Goal: Task Accomplishment & Management: Use online tool/utility

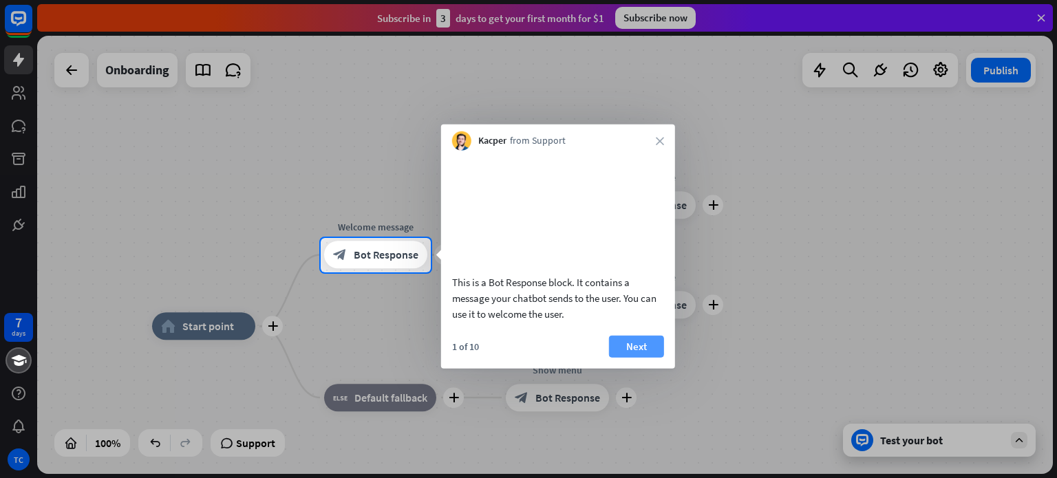
click at [644, 357] on button "Next" at bounding box center [636, 346] width 55 height 22
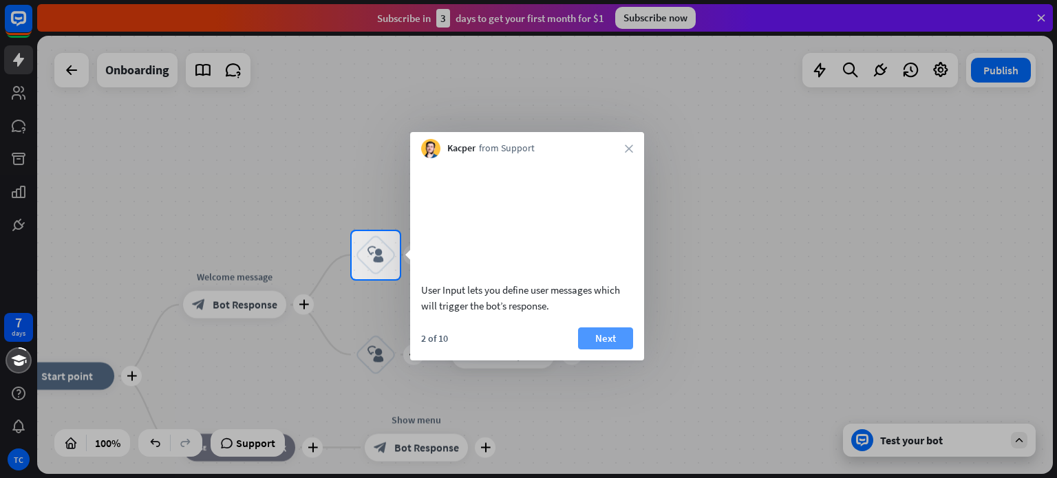
click at [605, 350] on button "Next" at bounding box center [605, 339] width 55 height 22
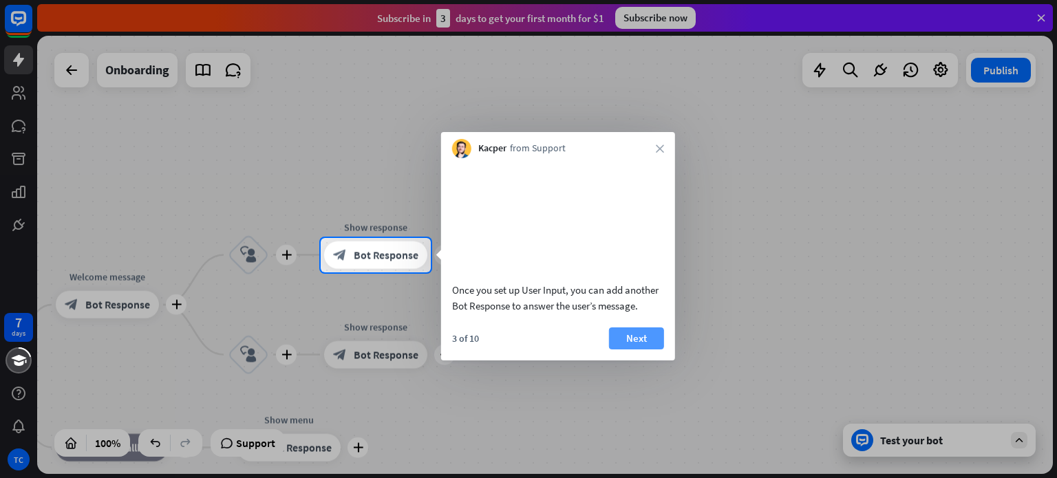
click at [621, 350] on button "Next" at bounding box center [636, 339] width 55 height 22
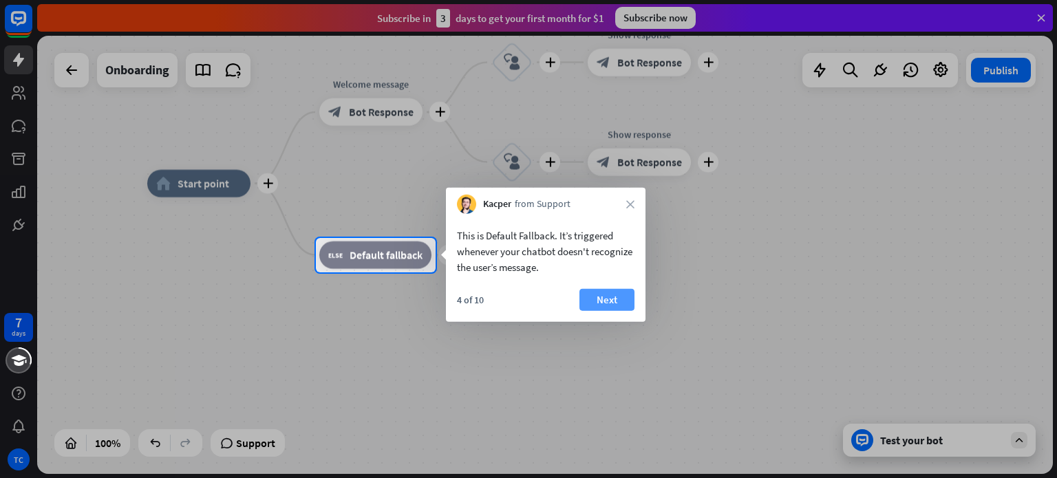
click at [591, 299] on button "Next" at bounding box center [606, 300] width 55 height 22
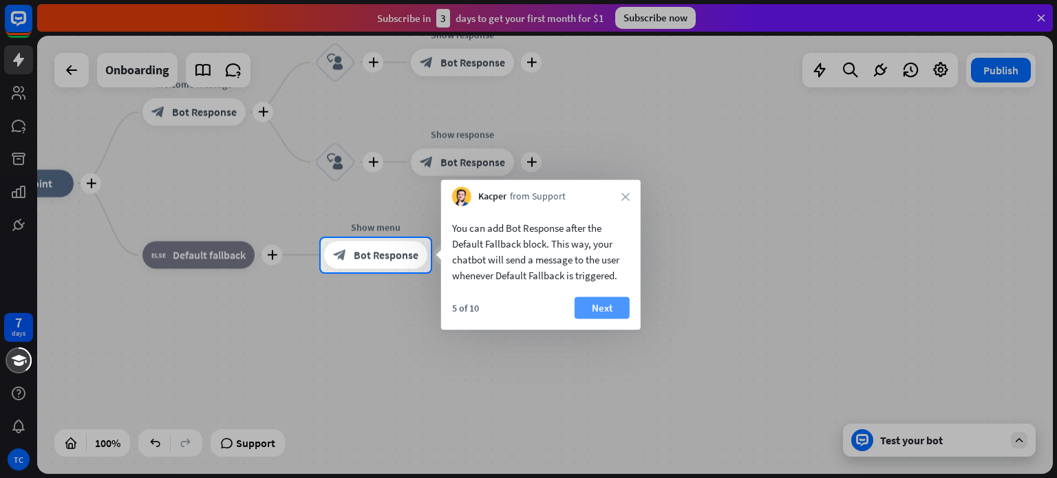
click at [592, 312] on button "Next" at bounding box center [602, 308] width 55 height 22
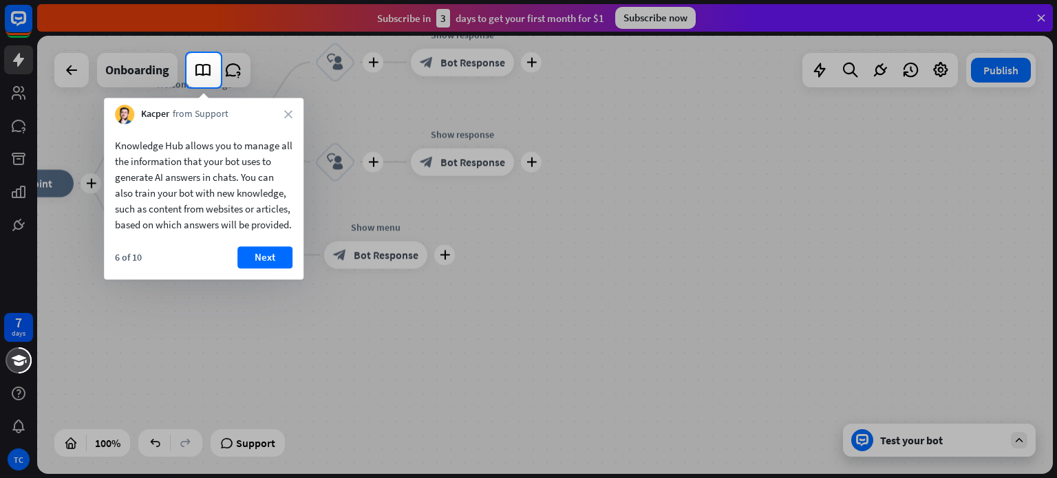
click at [255, 268] on button "Next" at bounding box center [264, 257] width 55 height 22
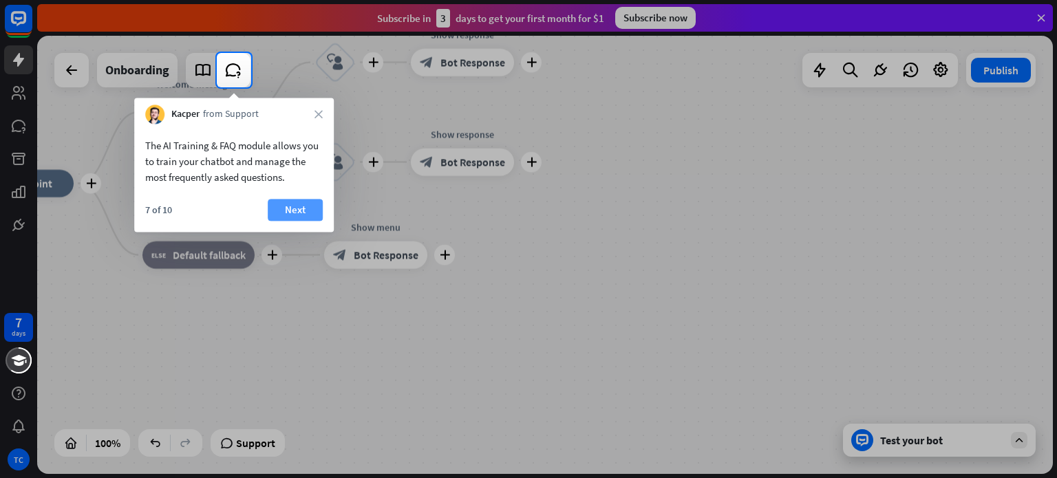
click at [305, 212] on button "Next" at bounding box center [295, 210] width 55 height 22
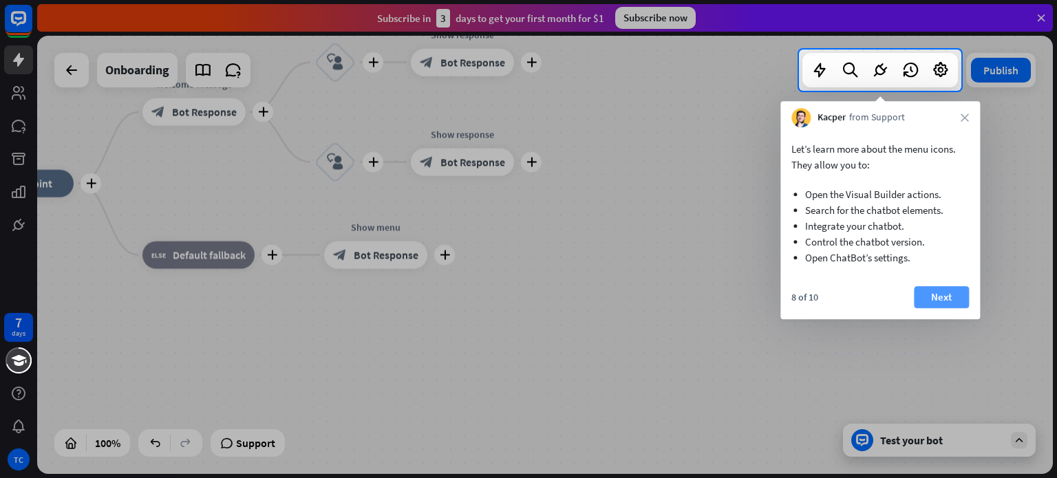
click at [933, 292] on button "Next" at bounding box center [941, 297] width 55 height 22
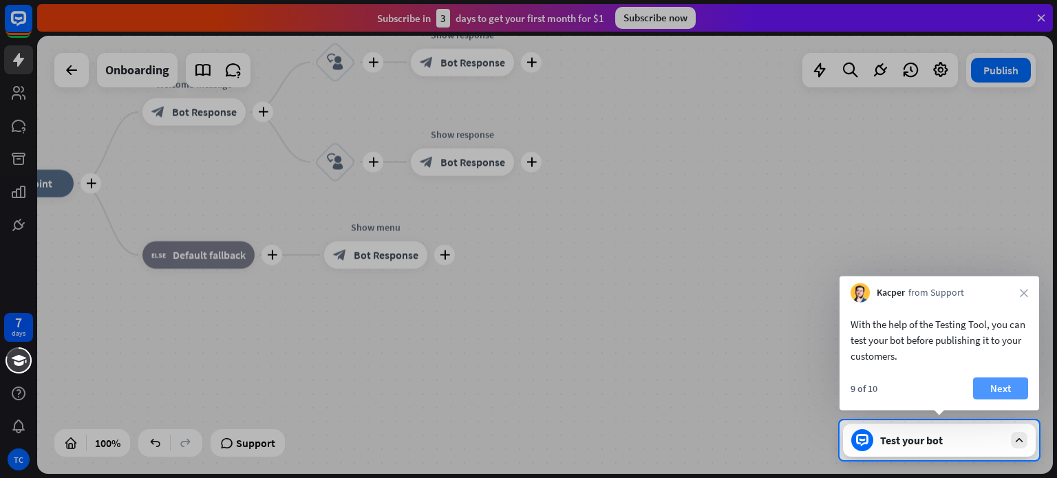
click at [1001, 379] on button "Next" at bounding box center [1000, 389] width 55 height 22
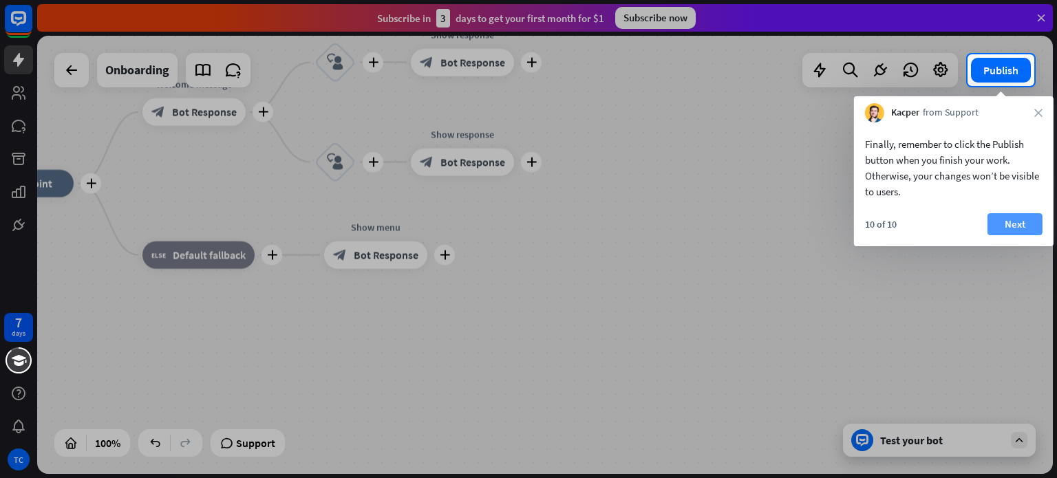
click at [998, 222] on button "Next" at bounding box center [1014, 224] width 55 height 22
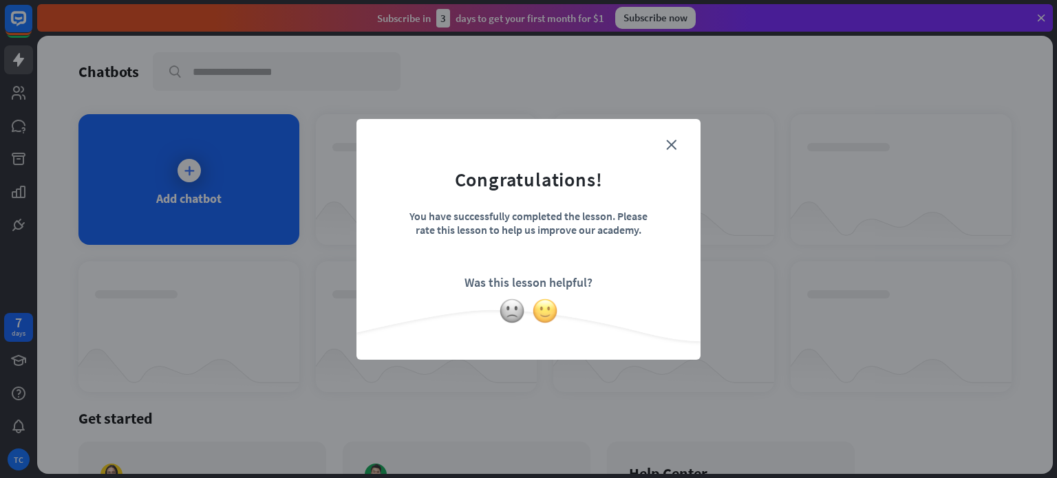
click at [546, 308] on img at bounding box center [545, 311] width 26 height 26
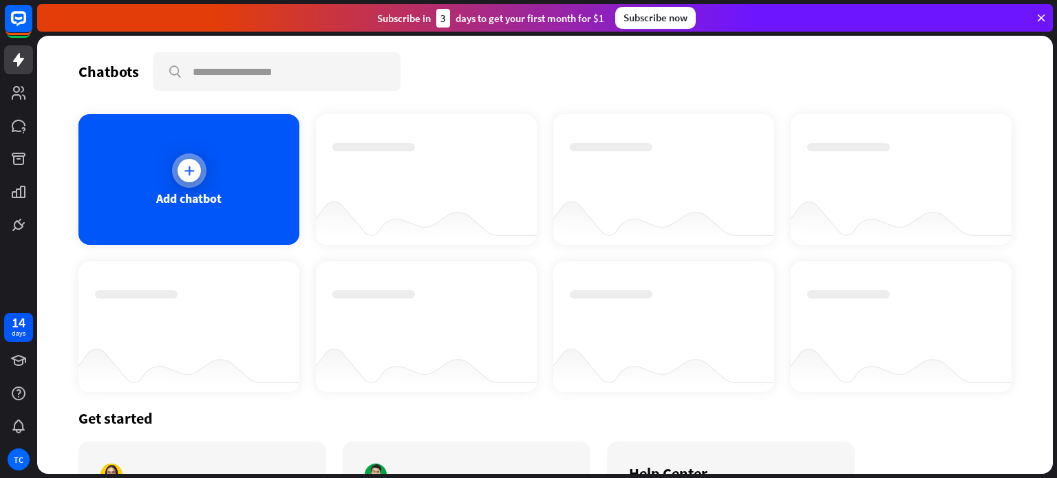
click at [182, 168] on icon at bounding box center [189, 171] width 14 height 14
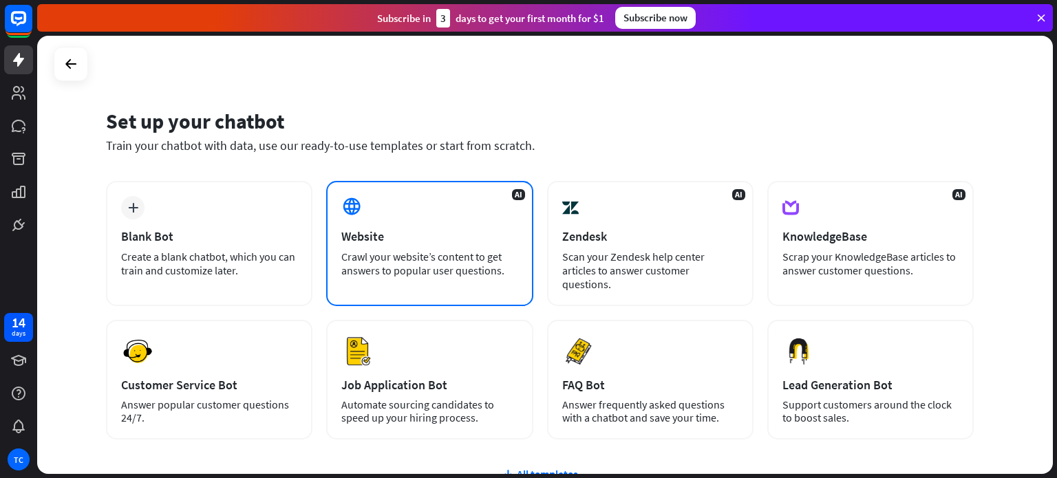
click at [402, 200] on div "AI Website Crawl your website’s content to get answers to popular user question…" at bounding box center [429, 243] width 206 height 125
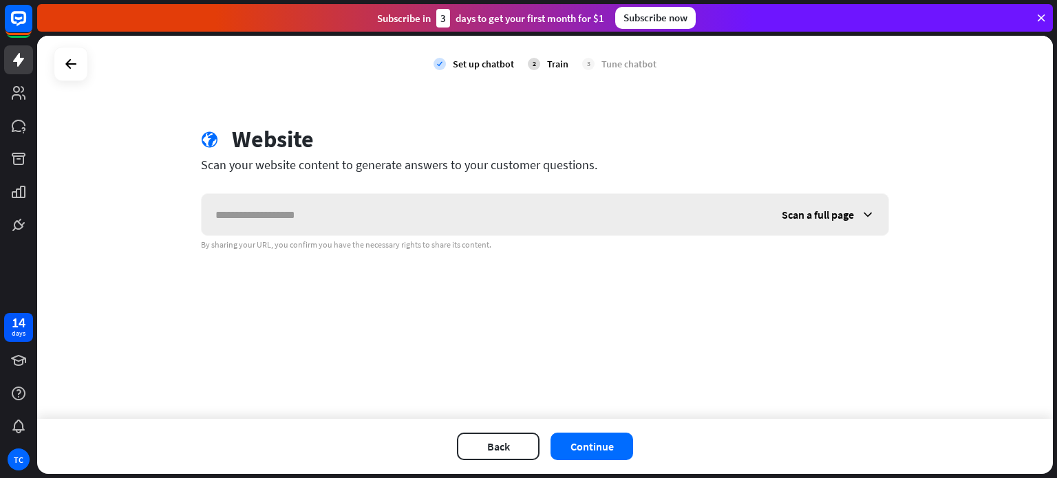
click at [449, 220] on input "text" at bounding box center [485, 214] width 566 height 41
click at [77, 69] on icon at bounding box center [71, 64] width 17 height 17
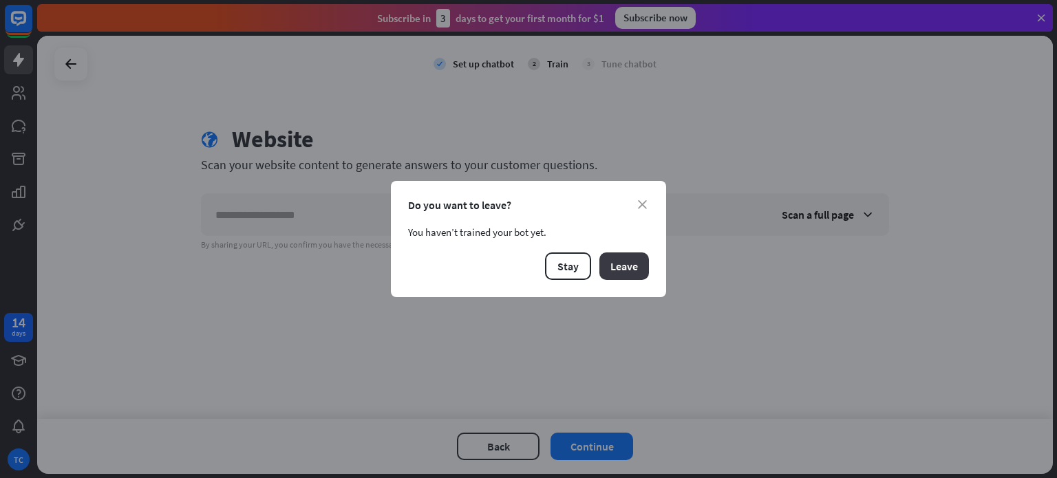
click at [630, 277] on button "Leave" at bounding box center [624, 267] width 50 height 28
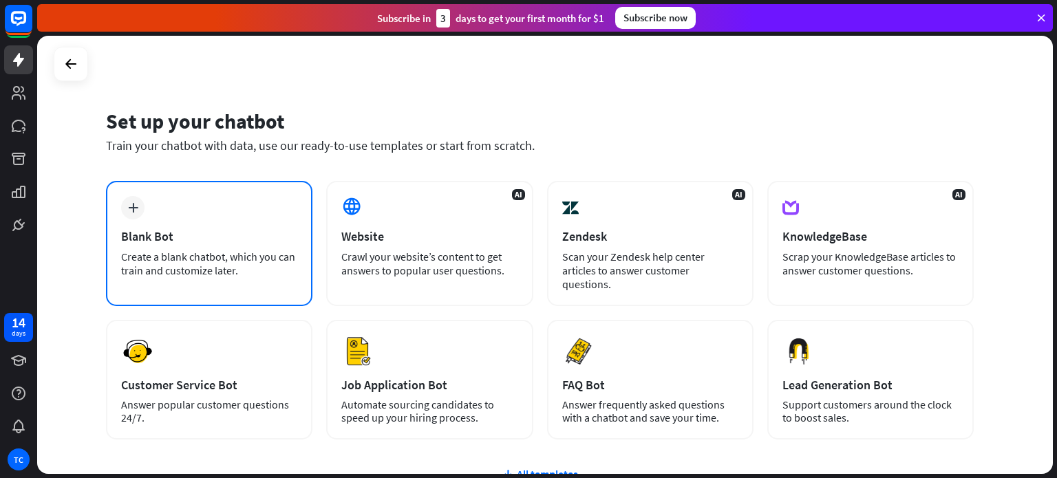
click at [208, 246] on div "plus Blank Bot Create a blank chatbot, which you can train and customize later." at bounding box center [209, 243] width 206 height 125
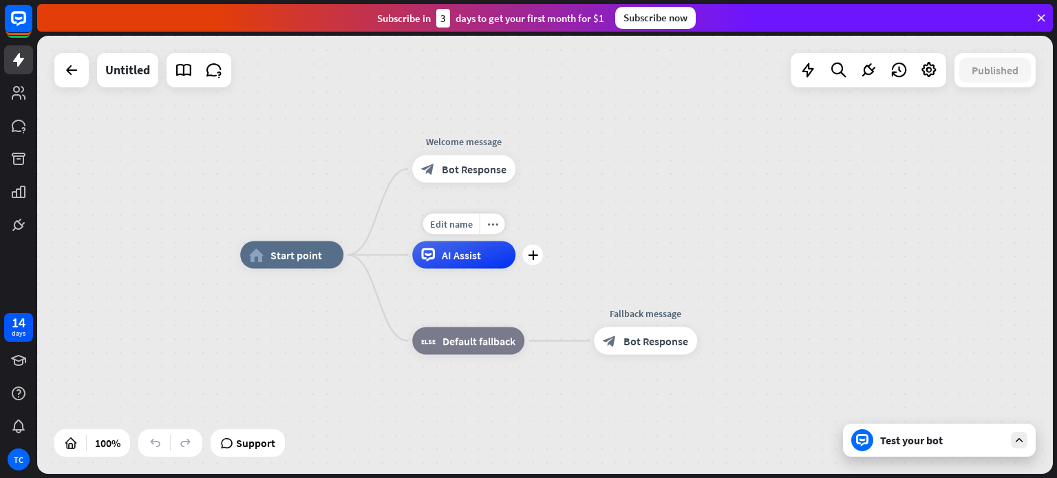
click at [475, 258] on span "AI Assist" at bounding box center [461, 255] width 39 height 14
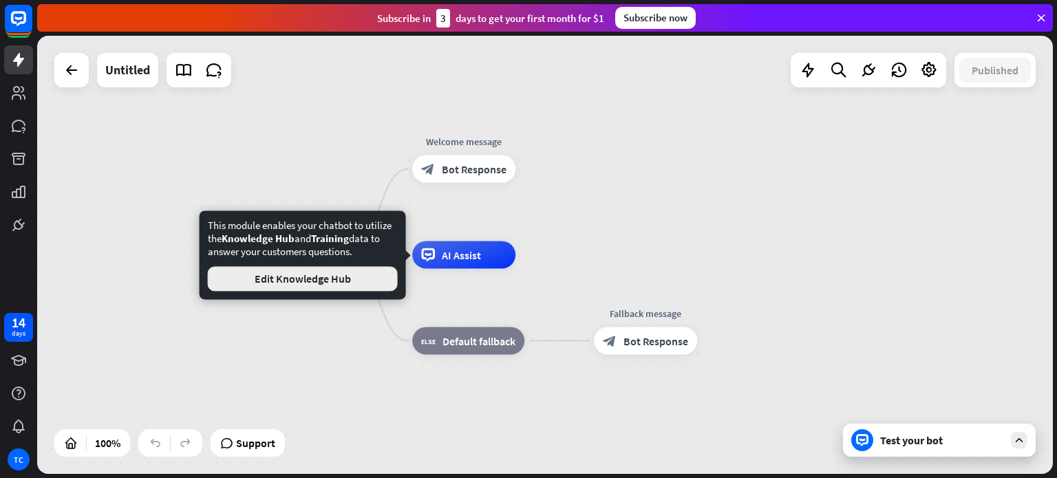
click at [341, 283] on button "Edit Knowledge Hub" at bounding box center [303, 278] width 190 height 25
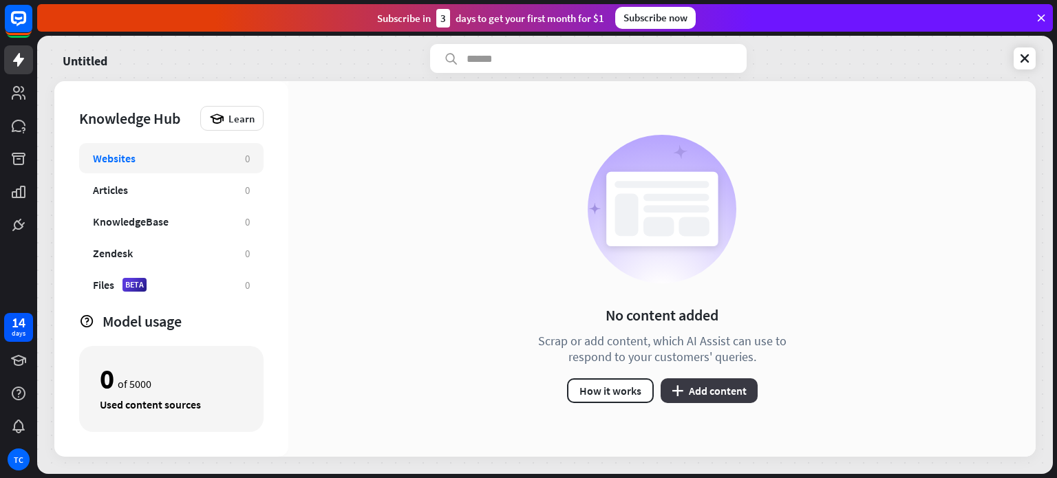
click at [703, 389] on button "plus Add content" at bounding box center [709, 390] width 97 height 25
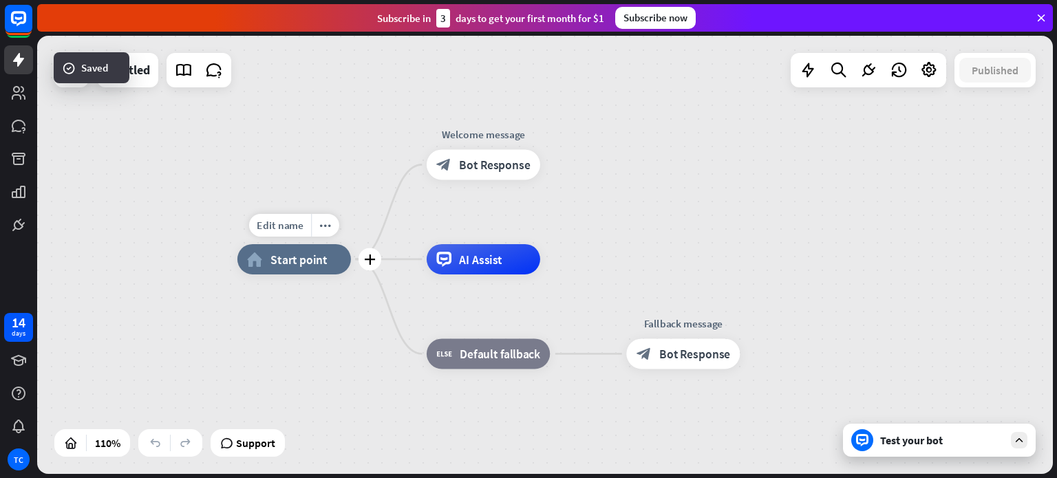
click at [306, 264] on span "Start point" at bounding box center [298, 259] width 57 height 15
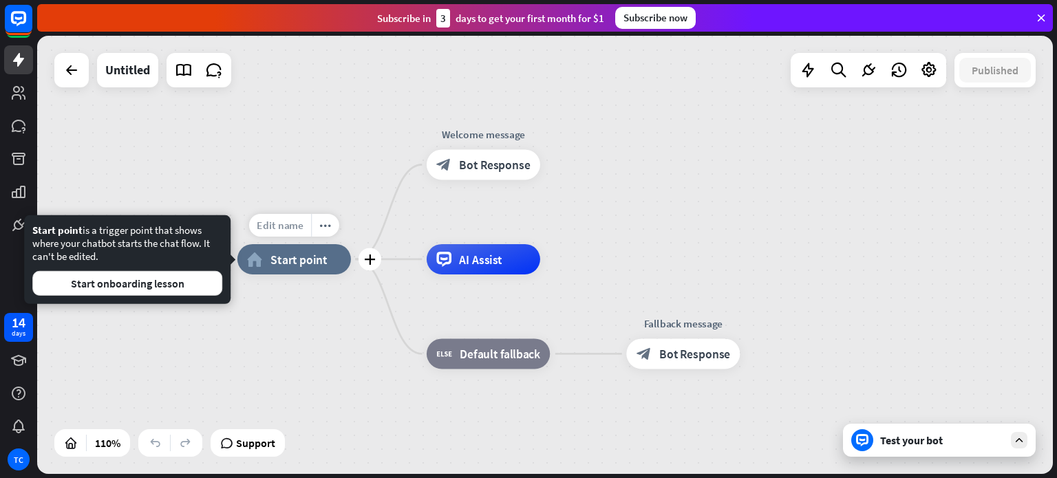
click at [289, 228] on span "Edit name" at bounding box center [280, 226] width 47 height 14
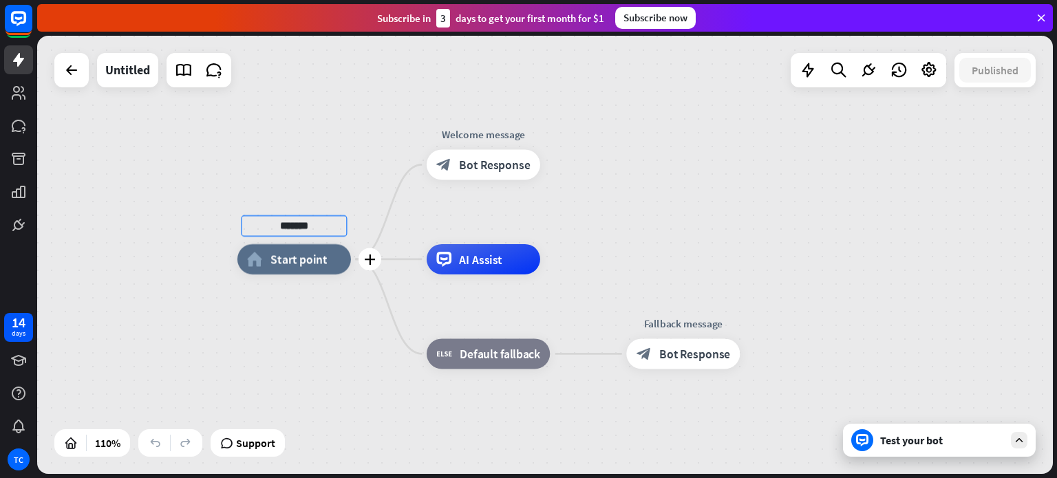
type input "*******"
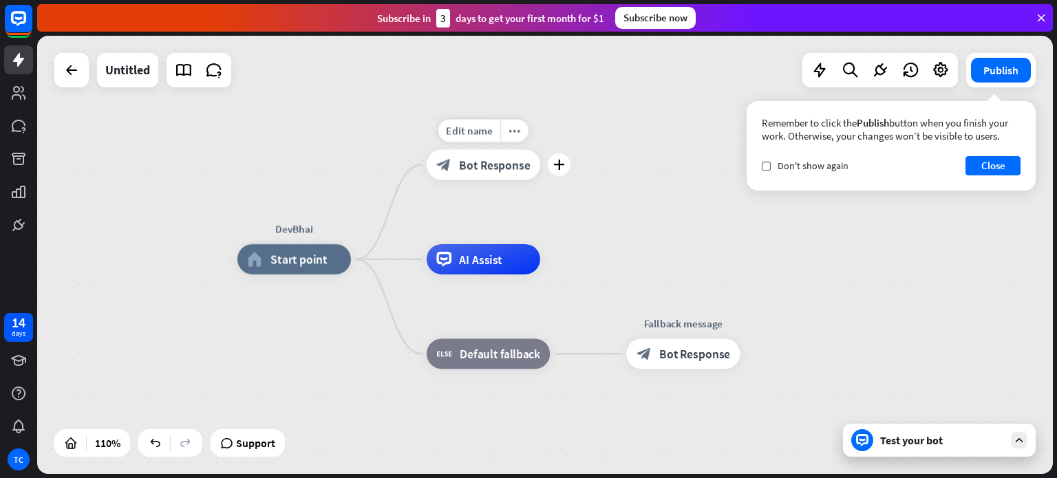
click at [479, 159] on span "Bot Response" at bounding box center [494, 164] width 71 height 15
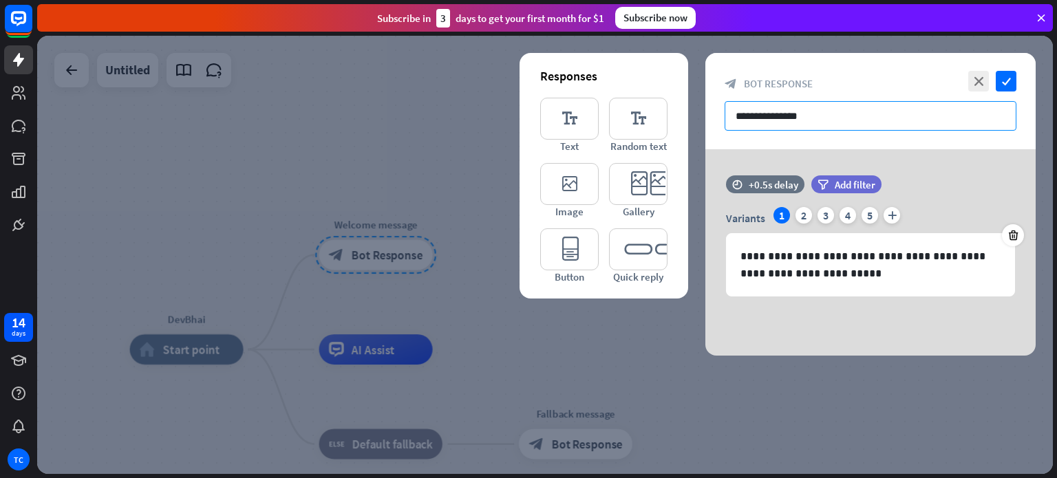
click at [842, 113] on input "**********" at bounding box center [871, 116] width 292 height 30
click at [806, 145] on div "**********" at bounding box center [870, 101] width 330 height 96
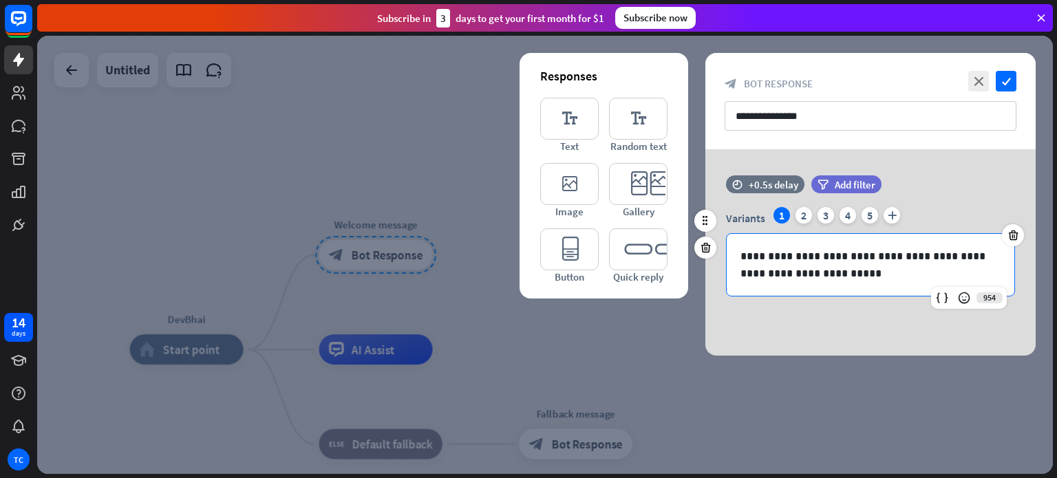
click at [828, 274] on p "**********" at bounding box center [870, 265] width 260 height 34
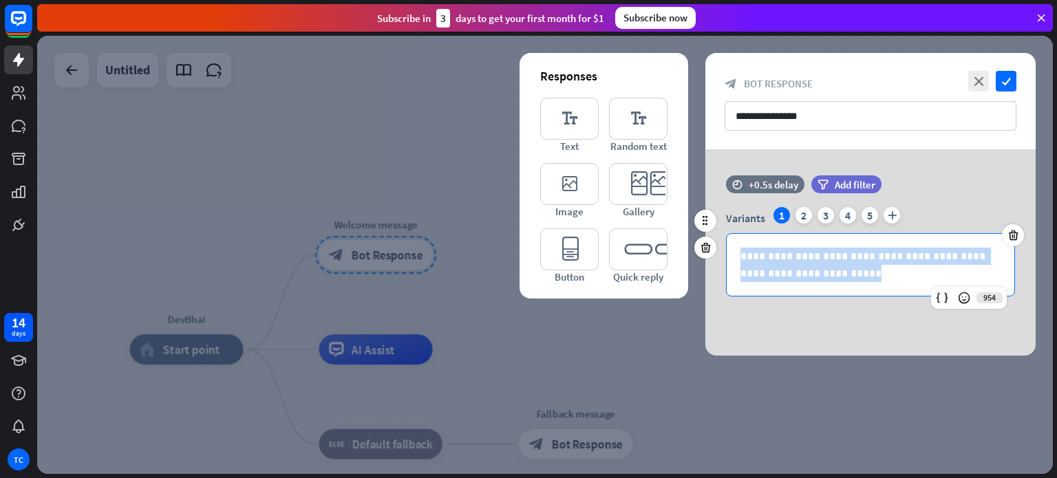
drag, startPoint x: 828, startPoint y: 275, endPoint x: 728, endPoint y: 255, distance: 102.4
click at [728, 255] on div "**********" at bounding box center [871, 265] width 288 height 62
click at [839, 283] on div "**********" at bounding box center [871, 265] width 288 height 62
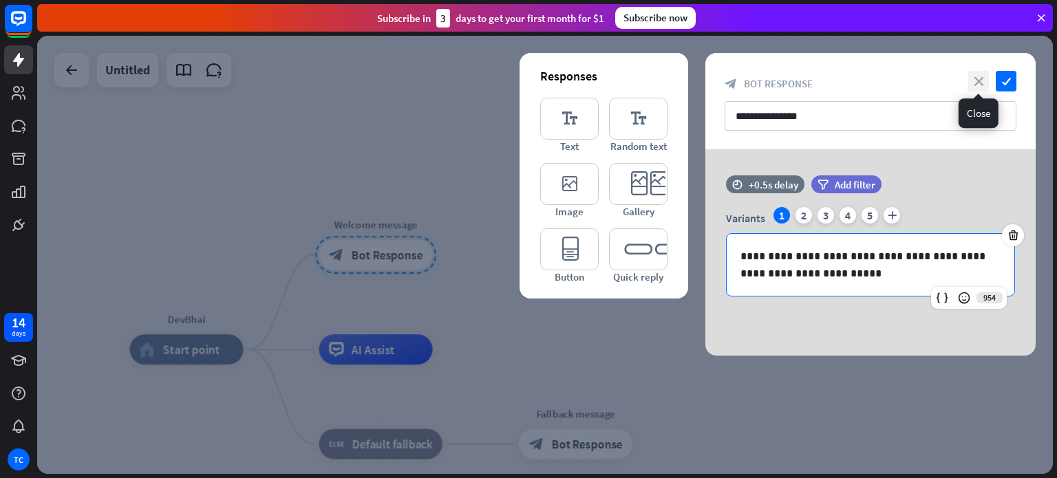
click at [981, 82] on icon "close" at bounding box center [978, 81] width 21 height 21
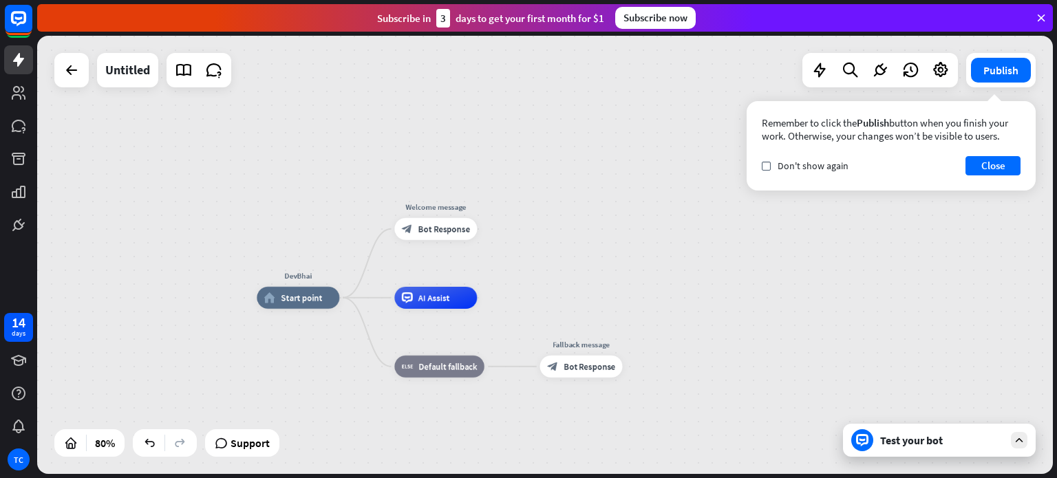
drag, startPoint x: 492, startPoint y: 294, endPoint x: 526, endPoint y: 290, distance: 34.6
click at [485, 301] on div "plus" at bounding box center [490, 298] width 17 height 17
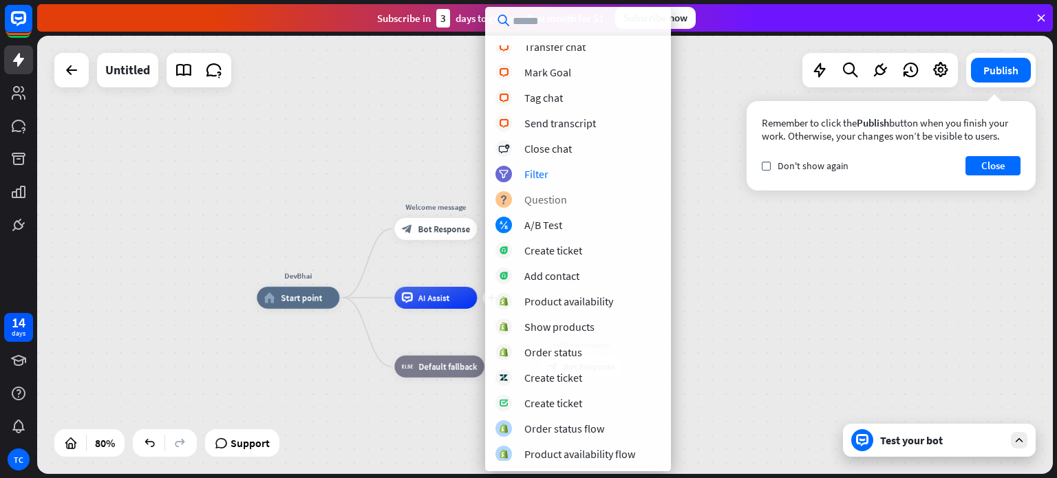
scroll to position [262, 0]
click at [879, 339] on div "DevBhai home_2 Start point Welcome message block_bot_response Bot Response plus…" at bounding box center [663, 473] width 813 height 351
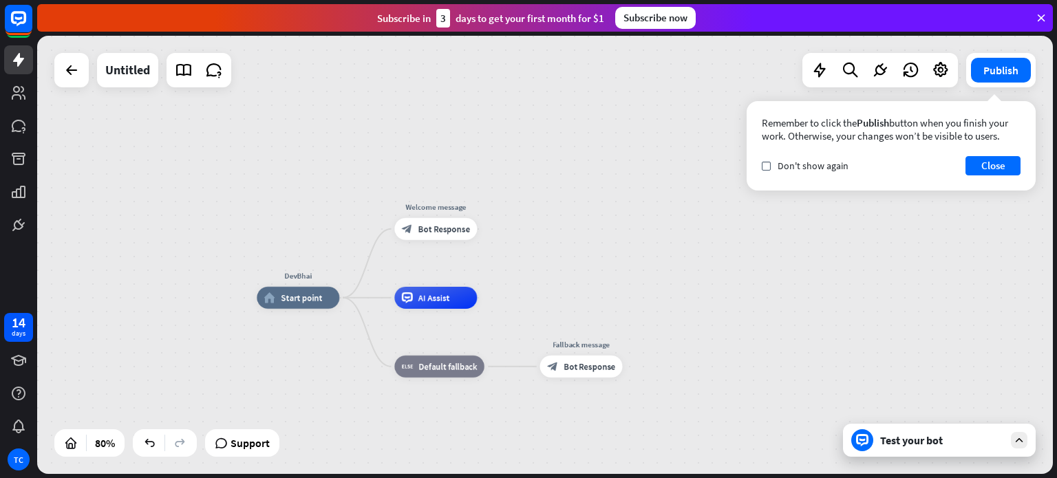
click at [1023, 446] on icon at bounding box center [1019, 440] width 12 height 12
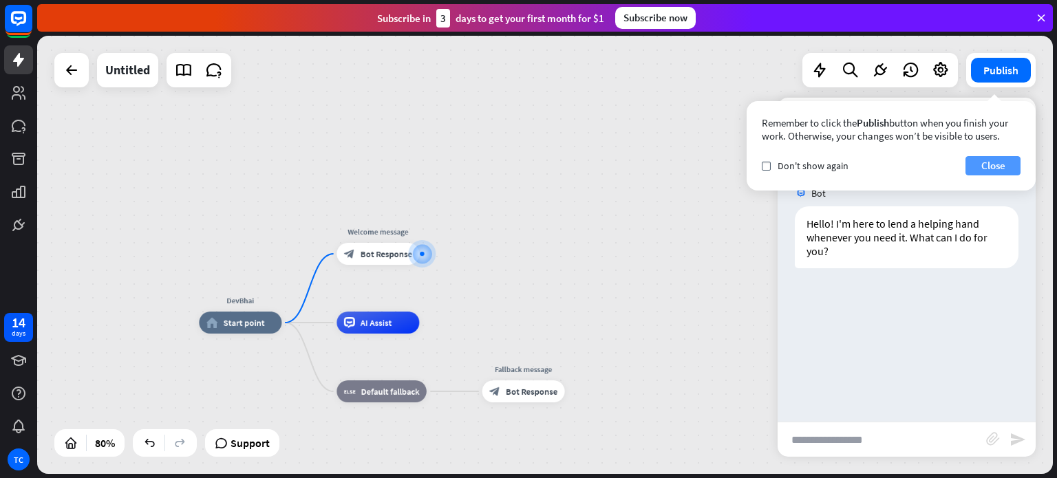
click at [1005, 164] on button "Close" at bounding box center [992, 165] width 55 height 19
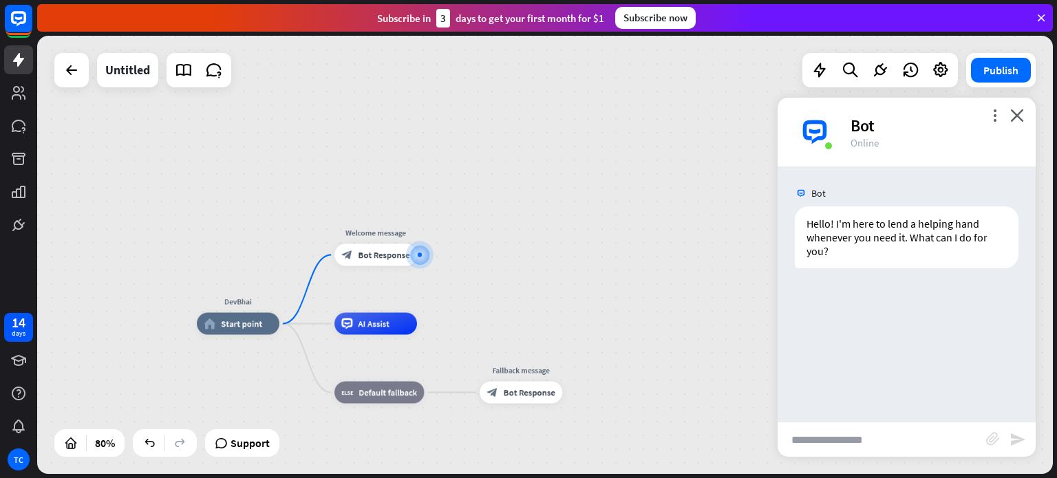
click at [1018, 122] on div "more_vert close Bot Online" at bounding box center [907, 132] width 258 height 69
click at [1017, 115] on icon "close" at bounding box center [1017, 115] width 14 height 13
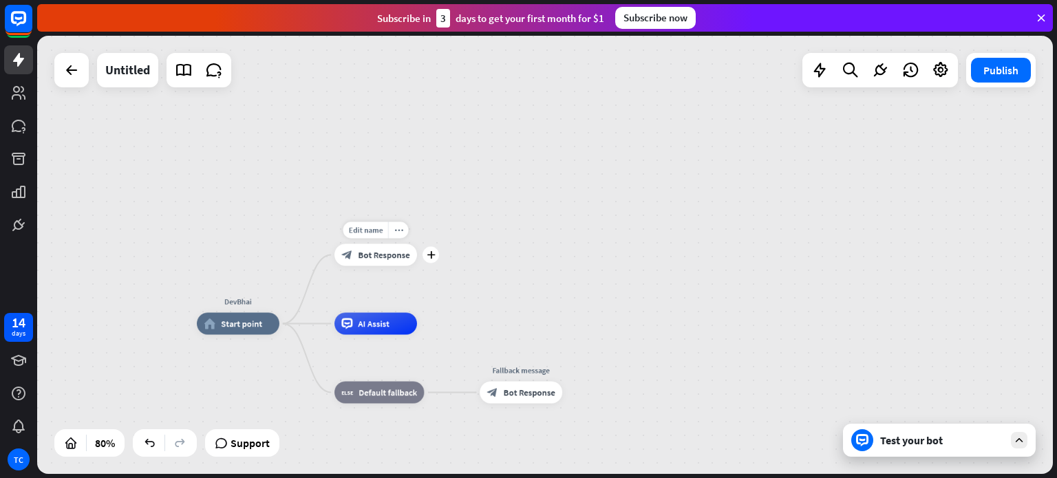
click at [381, 266] on div "Edit name more_horiz plus block_bot_response Bot Response" at bounding box center [375, 255] width 83 height 22
click at [383, 253] on span "Bot Response" at bounding box center [384, 255] width 52 height 11
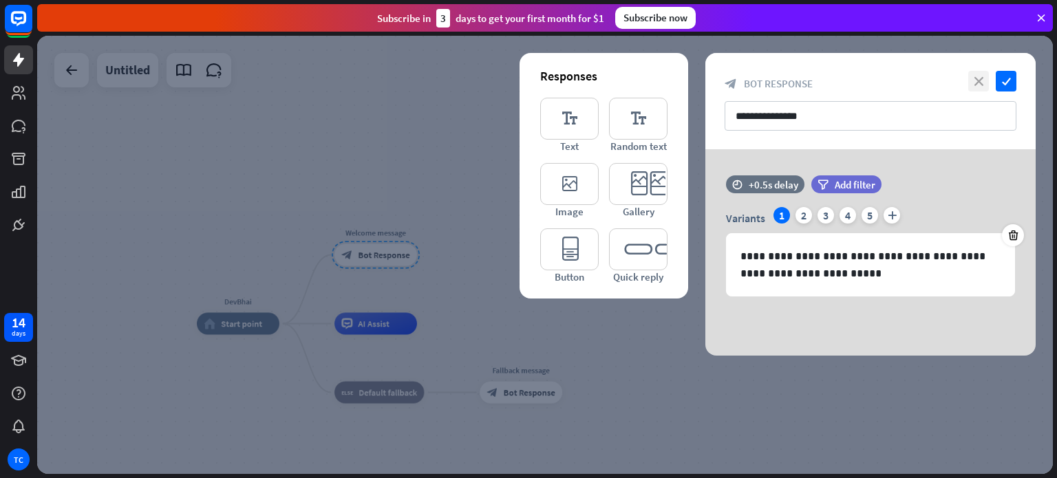
click at [976, 81] on icon "close" at bounding box center [978, 81] width 21 height 21
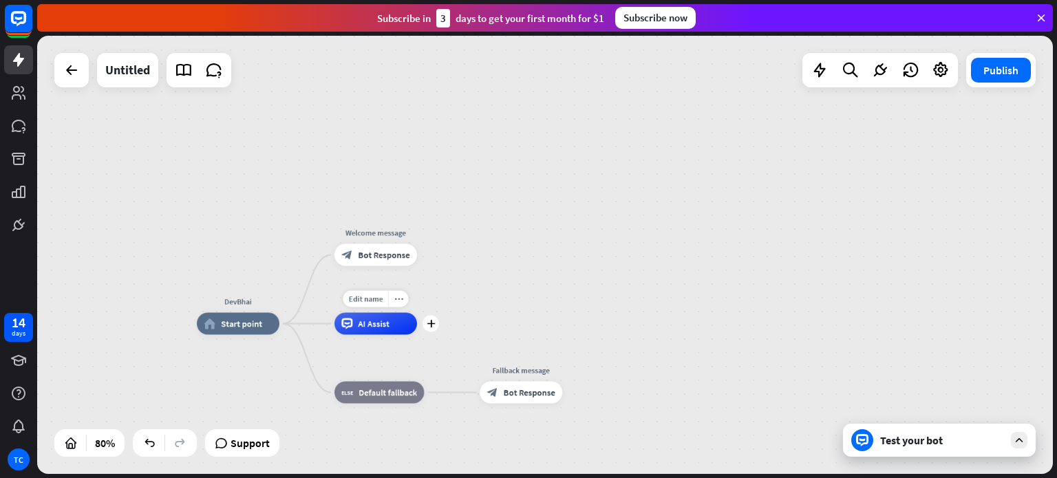
click at [387, 329] on span "AI Assist" at bounding box center [374, 324] width 32 height 11
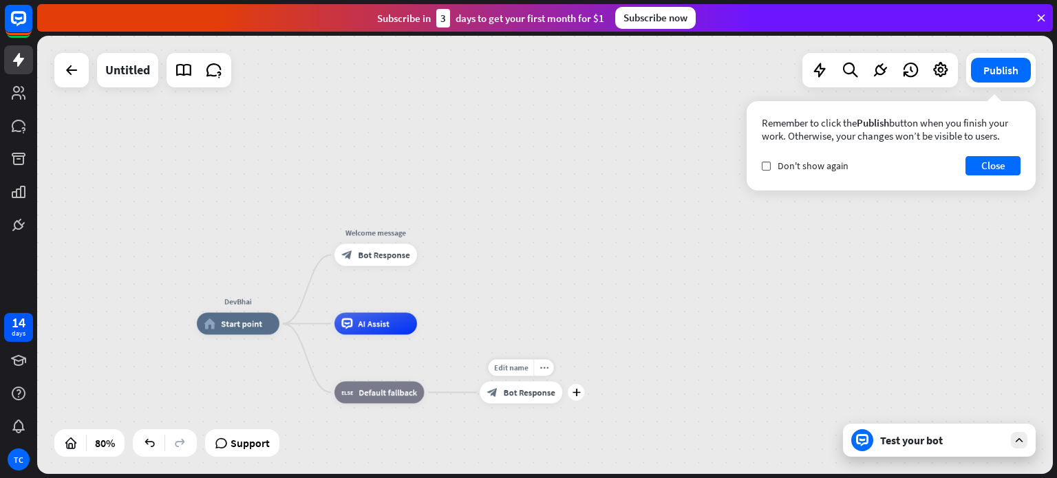
click at [506, 400] on div "block_bot_response Bot Response" at bounding box center [521, 393] width 83 height 22
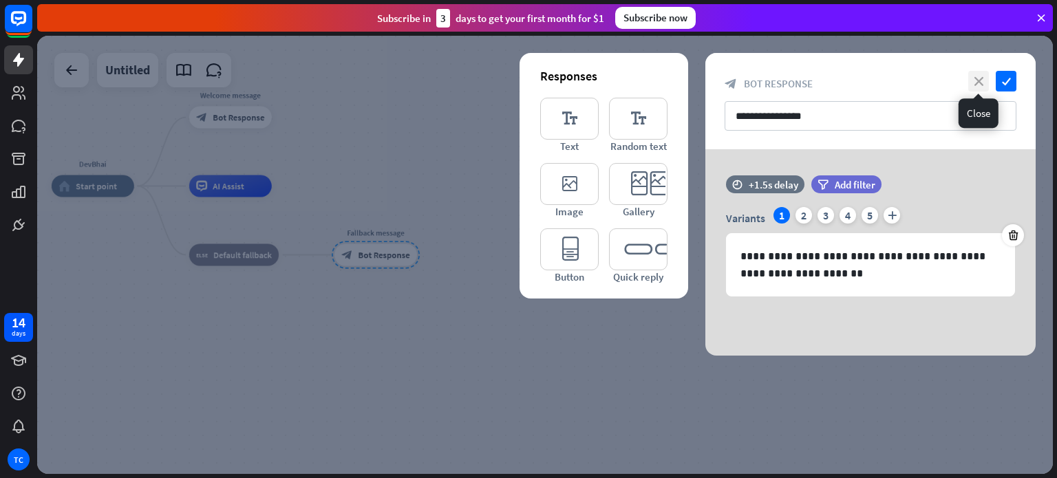
click at [980, 81] on icon "close" at bounding box center [978, 81] width 21 height 21
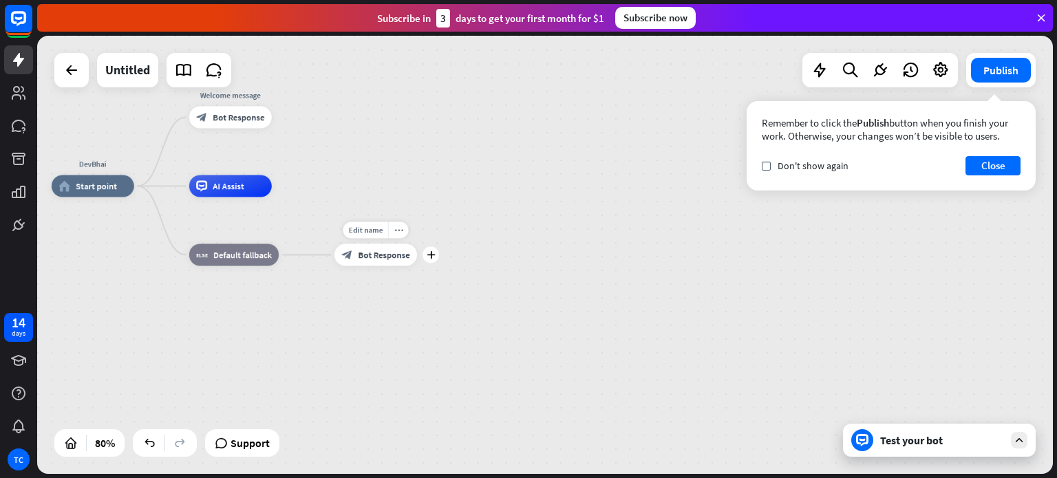
click at [388, 250] on span "Bot Response" at bounding box center [384, 255] width 52 height 11
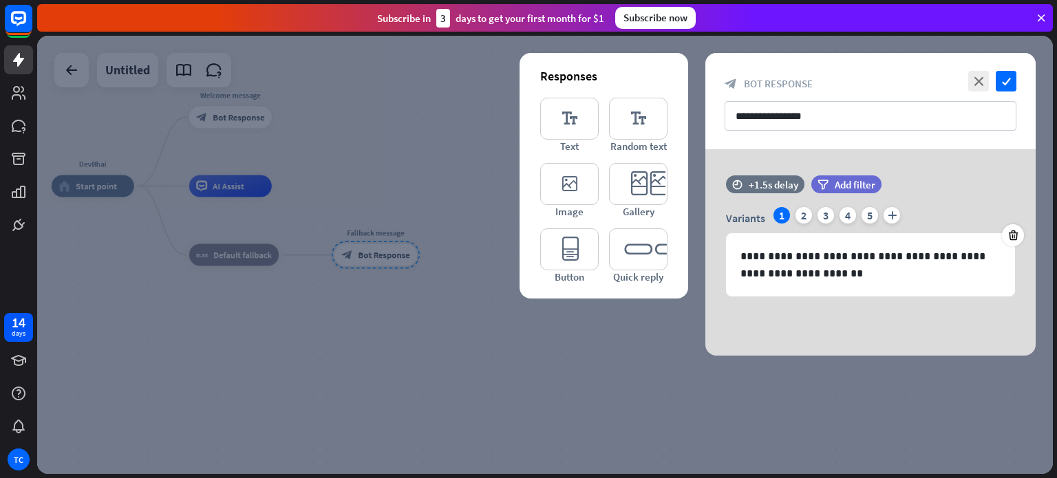
click at [456, 368] on div at bounding box center [545, 255] width 1016 height 438
